Goal: Use online tool/utility

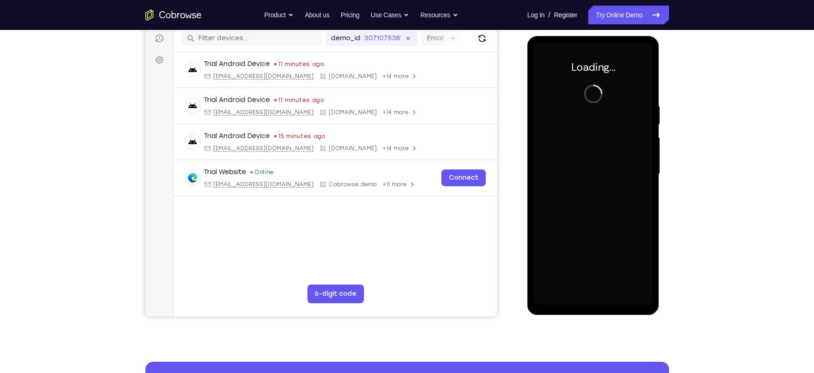
scroll to position [118, 0]
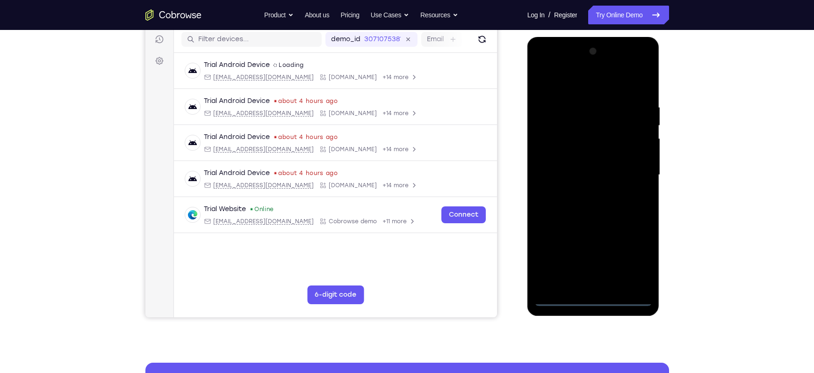
click at [593, 297] on div at bounding box center [593, 175] width 118 height 262
click at [641, 259] on div at bounding box center [593, 175] width 118 height 262
click at [543, 81] on div at bounding box center [593, 175] width 118 height 262
click at [635, 174] on div at bounding box center [593, 175] width 118 height 262
click at [587, 191] on div at bounding box center [593, 175] width 118 height 262
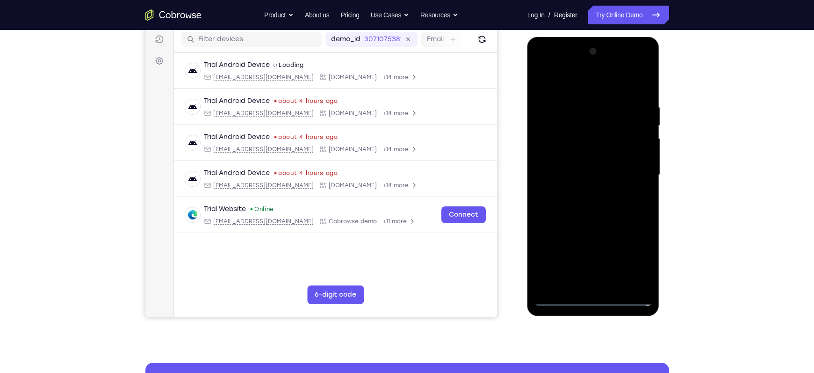
click at [601, 162] on div at bounding box center [593, 175] width 118 height 262
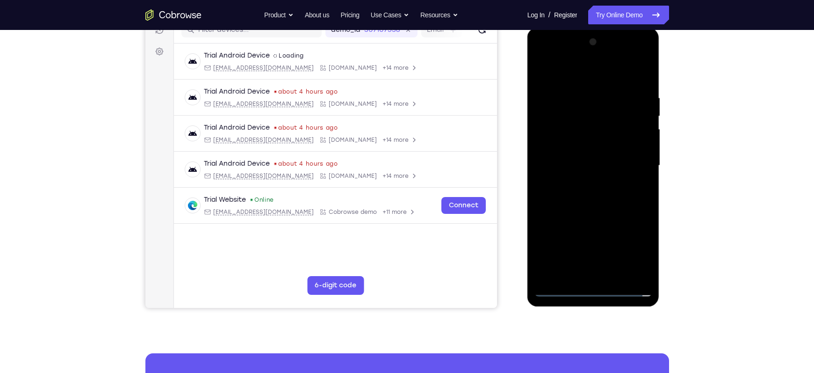
click at [590, 151] on div at bounding box center [593, 166] width 118 height 262
click at [596, 160] on div at bounding box center [593, 166] width 118 height 262
click at [595, 194] on div at bounding box center [593, 166] width 118 height 262
click at [597, 209] on div at bounding box center [593, 166] width 118 height 262
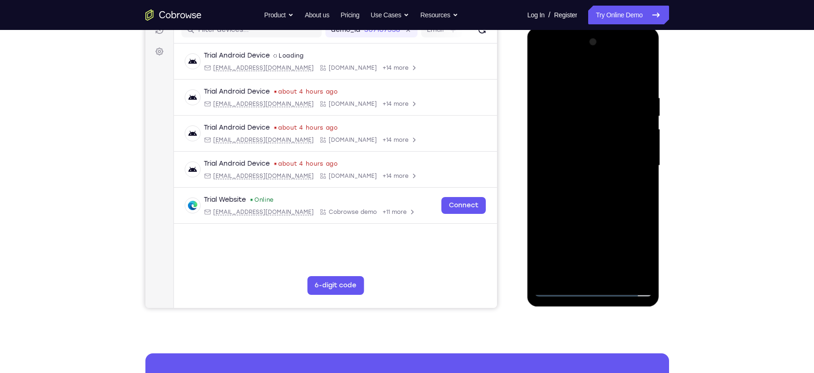
click at [597, 193] on div at bounding box center [593, 166] width 118 height 262
click at [584, 118] on div at bounding box center [593, 166] width 118 height 262
click at [585, 142] on div at bounding box center [593, 166] width 118 height 262
click at [588, 128] on div at bounding box center [593, 166] width 118 height 262
click at [591, 147] on div at bounding box center [593, 166] width 118 height 262
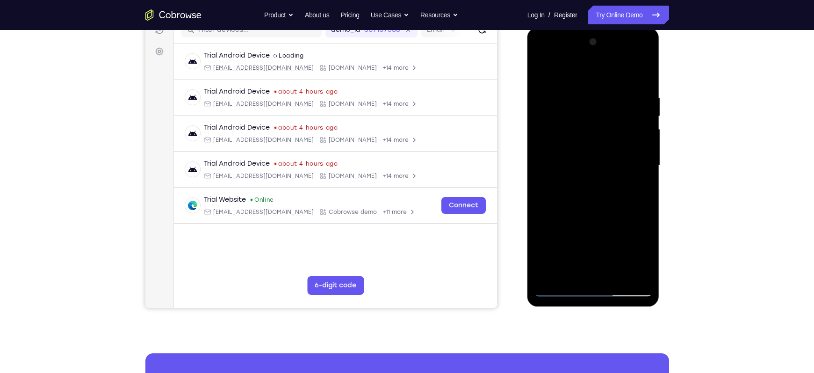
click at [646, 86] on div at bounding box center [593, 166] width 118 height 262
click at [617, 277] on div at bounding box center [593, 166] width 118 height 262
click at [603, 218] on div at bounding box center [593, 166] width 118 height 262
click at [549, 161] on div at bounding box center [593, 166] width 118 height 262
click at [558, 72] on div at bounding box center [593, 166] width 118 height 262
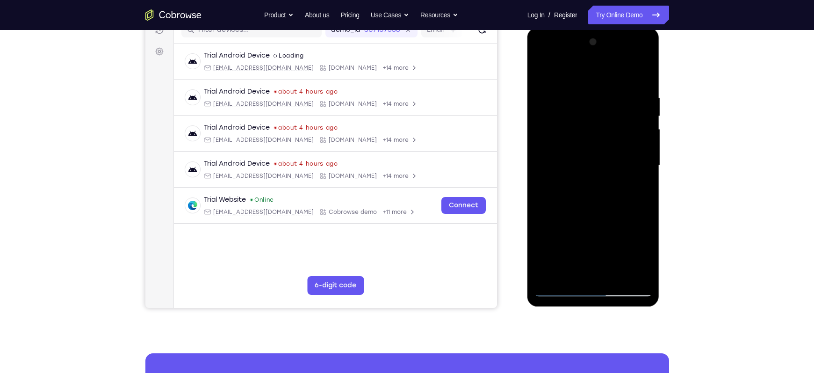
click at [613, 274] on div at bounding box center [593, 166] width 118 height 262
click at [558, 288] on div at bounding box center [593, 166] width 118 height 262
click at [543, 69] on div at bounding box center [593, 166] width 118 height 262
click at [542, 71] on div at bounding box center [593, 166] width 118 height 262
click at [544, 70] on div at bounding box center [593, 166] width 118 height 262
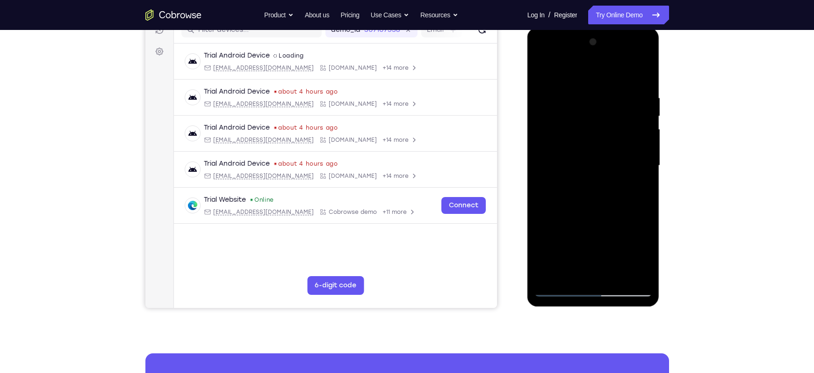
click at [581, 93] on div at bounding box center [593, 166] width 118 height 262
click at [631, 274] on div at bounding box center [593, 166] width 118 height 262
drag, startPoint x: 627, startPoint y: 178, endPoint x: 543, endPoint y: 176, distance: 83.2
click at [543, 176] on div at bounding box center [593, 166] width 118 height 262
drag, startPoint x: 619, startPoint y: 169, endPoint x: 504, endPoint y: 156, distance: 116.3
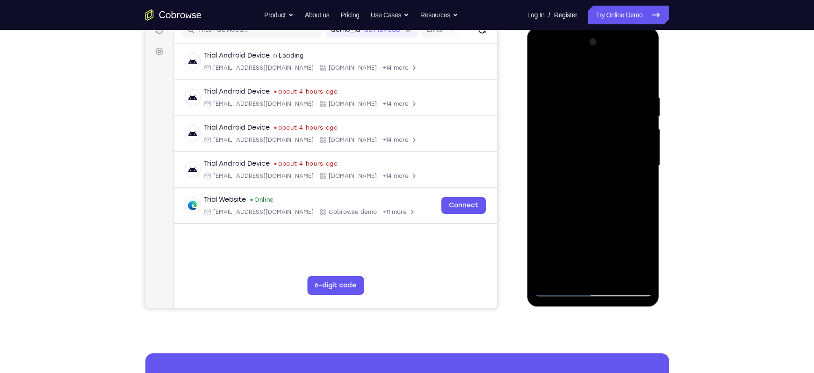
click at [527, 156] on html "Online web based iOS Simulators and Android Emulators. Run iPhone, iPad, Mobile…" at bounding box center [593, 168] width 133 height 281
drag, startPoint x: 605, startPoint y: 195, endPoint x: 605, endPoint y: 206, distance: 11.7
click at [605, 206] on div at bounding box center [593, 166] width 118 height 262
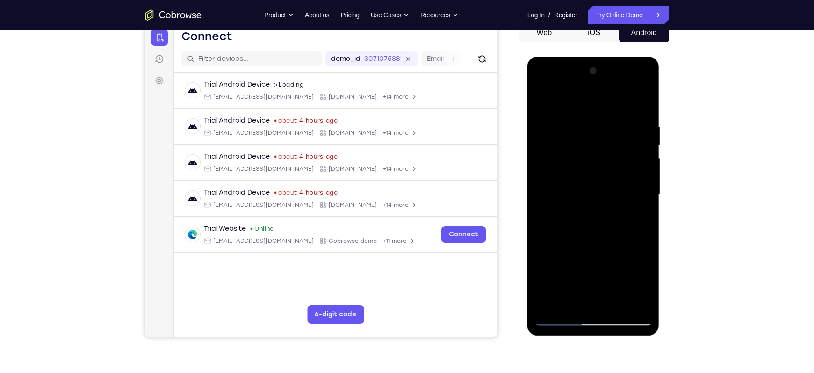
scroll to position [102, 0]
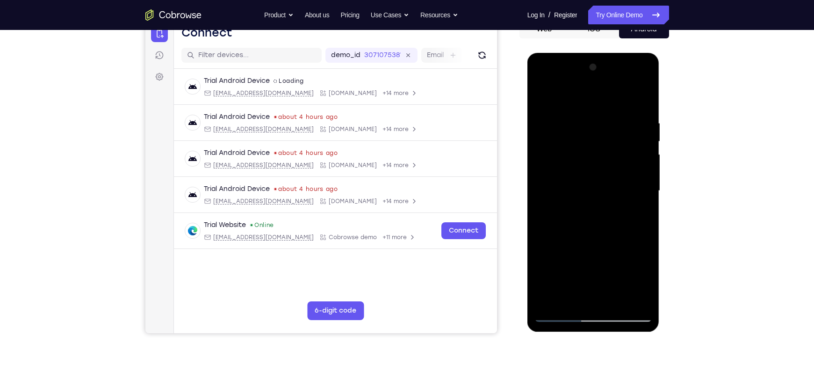
click at [605, 207] on div at bounding box center [593, 191] width 118 height 262
drag, startPoint x: 605, startPoint y: 231, endPoint x: 605, endPoint y: 207, distance: 24.8
click at [605, 207] on div at bounding box center [593, 191] width 118 height 262
click at [641, 101] on div at bounding box center [593, 191] width 118 height 262
click at [612, 117] on div at bounding box center [593, 191] width 118 height 262
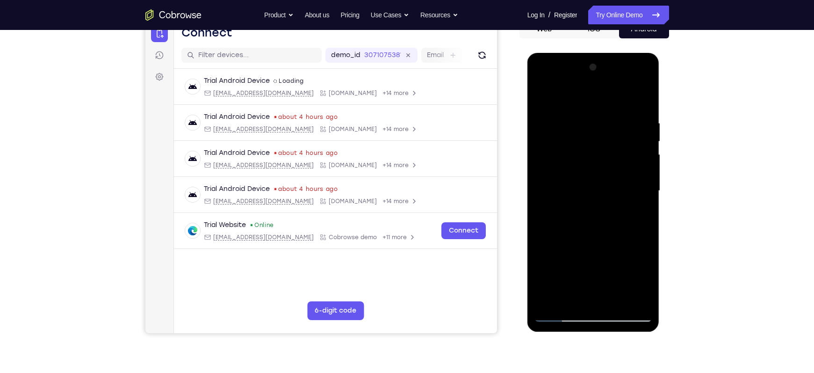
drag, startPoint x: 618, startPoint y: 203, endPoint x: 527, endPoint y: 185, distance: 92.6
click at [527, 185] on div at bounding box center [593, 192] width 132 height 279
drag, startPoint x: 625, startPoint y: 196, endPoint x: 515, endPoint y: 169, distance: 112.6
click at [527, 169] on html "Online web based iOS Simulators and Android Emulators. Run iPhone, iPad, Mobile…" at bounding box center [593, 193] width 133 height 281
drag, startPoint x: 630, startPoint y: 174, endPoint x: 496, endPoint y: 160, distance: 135.0
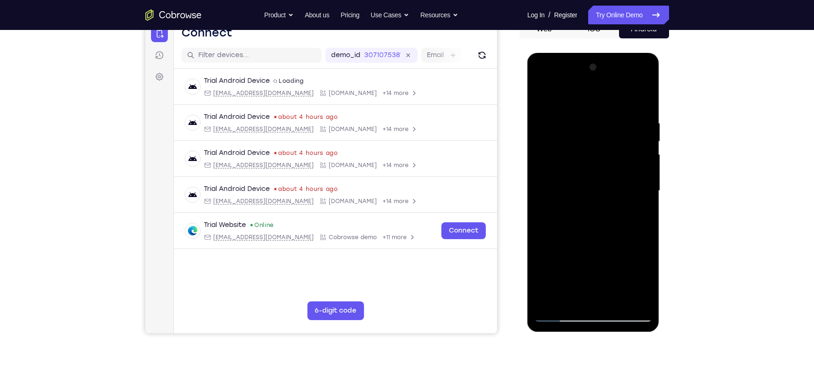
click at [527, 160] on html "Online web based iOS Simulators and Android Emulators. Run iPhone, iPad, Mobile…" at bounding box center [593, 193] width 133 height 281
drag, startPoint x: 635, startPoint y: 177, endPoint x: 504, endPoint y: 166, distance: 131.9
click at [527, 166] on html "Online web based iOS Simulators and Android Emulators. Run iPhone, iPad, Mobile…" at bounding box center [593, 193] width 133 height 281
click at [557, 315] on div at bounding box center [593, 191] width 118 height 262
drag, startPoint x: 631, startPoint y: 114, endPoint x: 538, endPoint y: 117, distance: 93.1
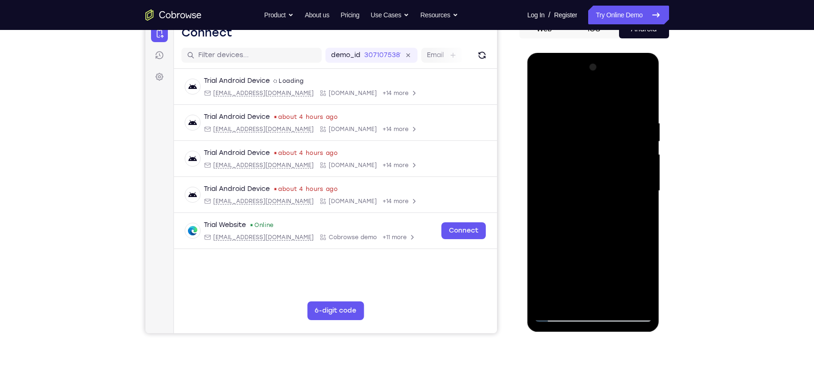
click at [538, 117] on div at bounding box center [593, 191] width 118 height 262
drag, startPoint x: 610, startPoint y: 119, endPoint x: 531, endPoint y: 113, distance: 78.8
click at [531, 113] on div at bounding box center [593, 192] width 132 height 279
drag, startPoint x: 602, startPoint y: 113, endPoint x: 519, endPoint y: 111, distance: 83.7
click at [527, 111] on html "Online web based iOS Simulators and Android Emulators. Run iPhone, iPad, Mobile…" at bounding box center [593, 193] width 133 height 281
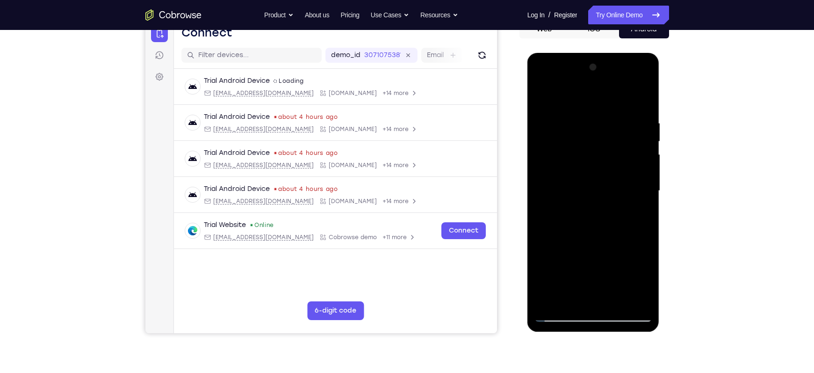
drag, startPoint x: 613, startPoint y: 116, endPoint x: 493, endPoint y: 106, distance: 119.7
click at [527, 106] on html "Online web based iOS Simulators and Android Emulators. Run iPhone, iPad, Mobile…" at bounding box center [593, 193] width 133 height 281
drag, startPoint x: 630, startPoint y: 120, endPoint x: 524, endPoint y: 109, distance: 106.7
click at [527, 109] on html "Online web based iOS Simulators and Android Emulators. Run iPhone, iPad, Mobile…" at bounding box center [593, 193] width 133 height 281
drag, startPoint x: 637, startPoint y: 119, endPoint x: 561, endPoint y: 119, distance: 76.2
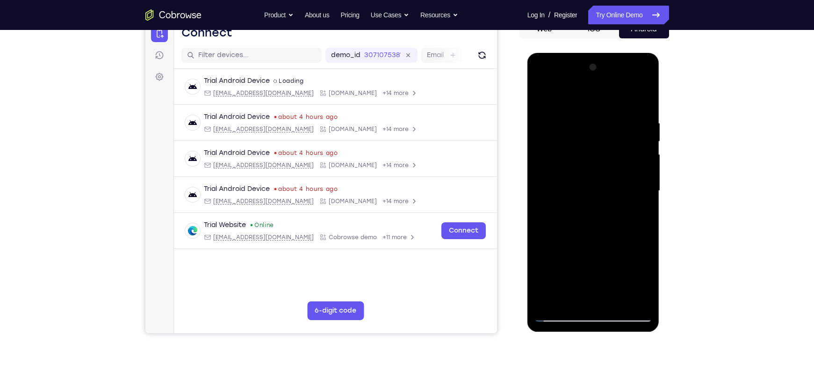
click at [561, 119] on div at bounding box center [593, 191] width 118 height 262
drag, startPoint x: 637, startPoint y: 129, endPoint x: 558, endPoint y: 126, distance: 78.6
click at [558, 126] on div at bounding box center [593, 191] width 118 height 262
drag, startPoint x: 613, startPoint y: 130, endPoint x: 543, endPoint y: 126, distance: 69.8
click at [543, 126] on div at bounding box center [593, 191] width 118 height 262
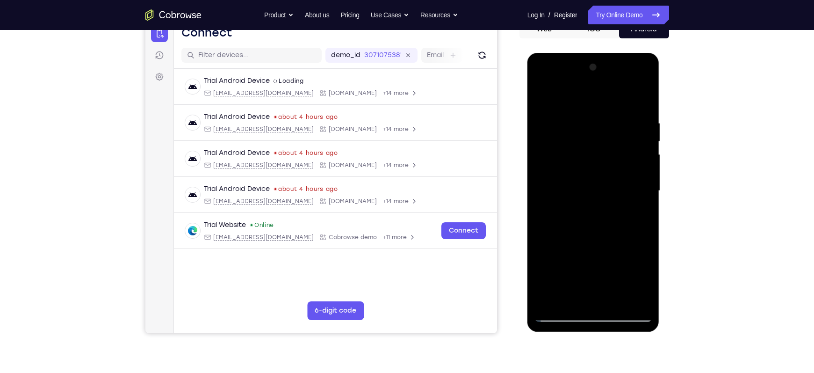
drag, startPoint x: 634, startPoint y: 123, endPoint x: 563, endPoint y: 123, distance: 71.1
click at [563, 123] on div at bounding box center [593, 191] width 118 height 262
drag, startPoint x: 639, startPoint y: 118, endPoint x: 560, endPoint y: 123, distance: 79.2
click at [560, 123] on div at bounding box center [593, 191] width 118 height 262
drag, startPoint x: 615, startPoint y: 198, endPoint x: 604, endPoint y: 124, distance: 74.7
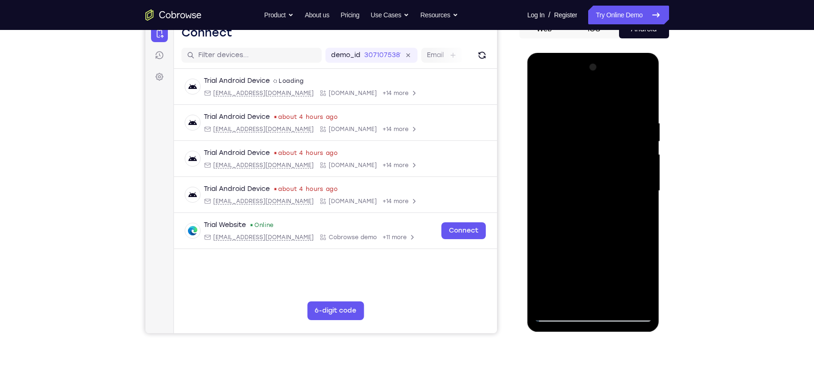
click at [604, 124] on div at bounding box center [593, 191] width 118 height 262
drag, startPoint x: 598, startPoint y: 233, endPoint x: 603, endPoint y: 151, distance: 81.5
click at [603, 151] on div at bounding box center [593, 191] width 118 height 262
drag, startPoint x: 611, startPoint y: 226, endPoint x: 608, endPoint y: 138, distance: 88.4
click at [608, 138] on div at bounding box center [593, 191] width 118 height 262
